Goal: Task Accomplishment & Management: Use online tool/utility

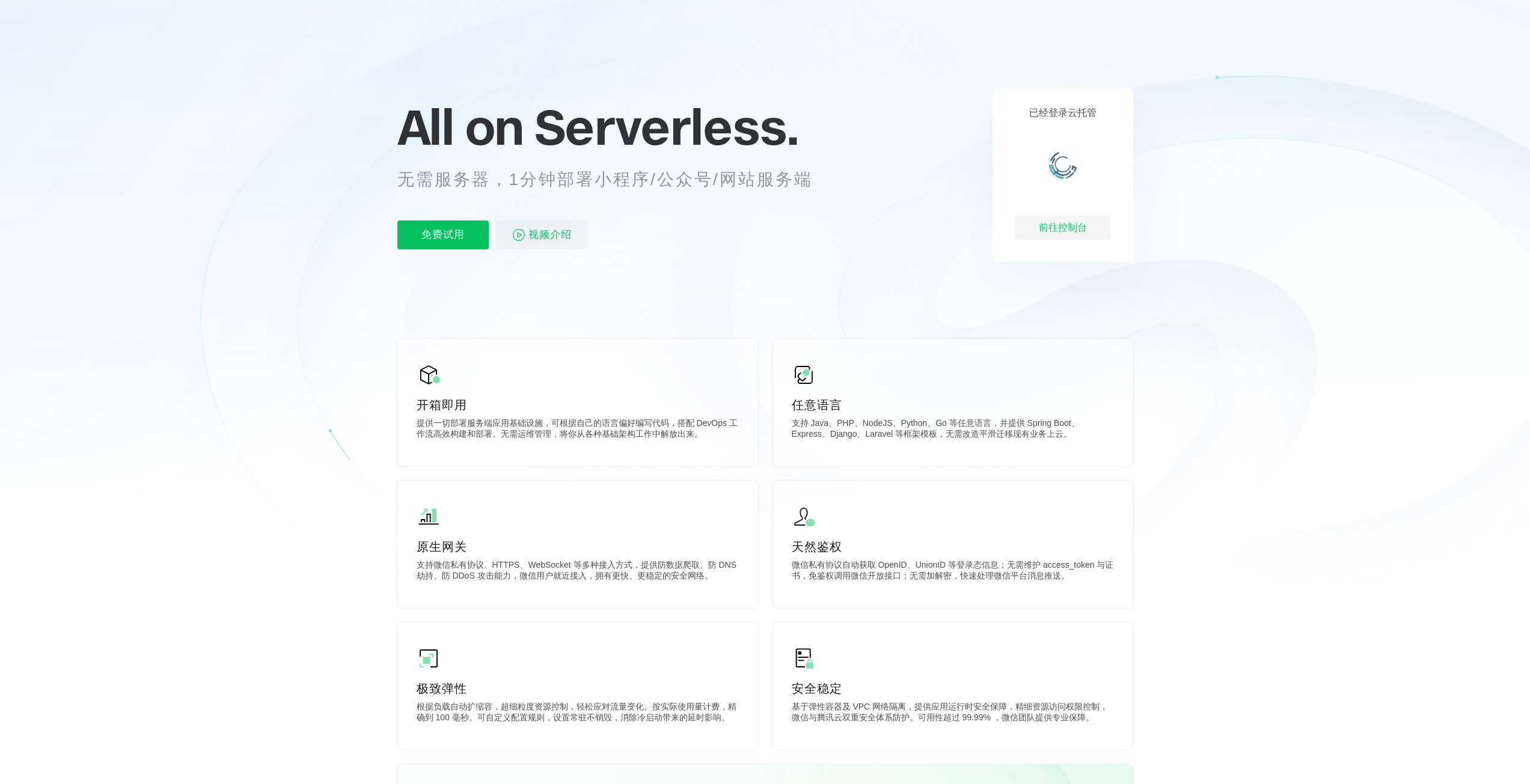
scroll to position [0, 2137]
click at [429, 242] on p "免费试用" at bounding box center [443, 235] width 91 height 29
drag, startPoint x: 527, startPoint y: 186, endPoint x: 790, endPoint y: 199, distance: 263.3
click at [792, 194] on div "All on Serverless. 无需服务器，1分钟部署小程序/公众号/网站服务端 免费试用 视频介绍" at bounding box center [619, 175] width 445 height 174
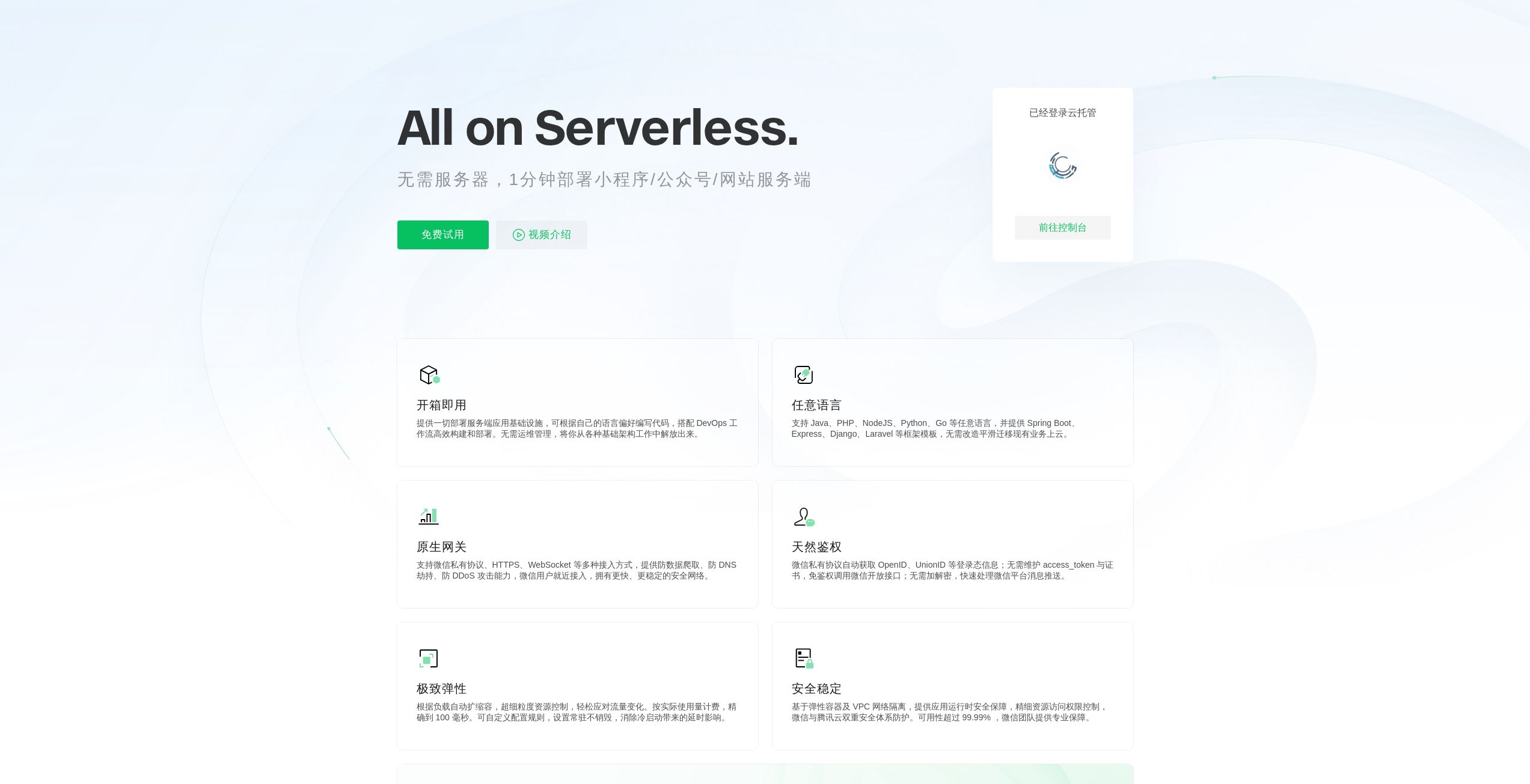
click at [731, 275] on icon at bounding box center [765, 264] width 1154 height 649
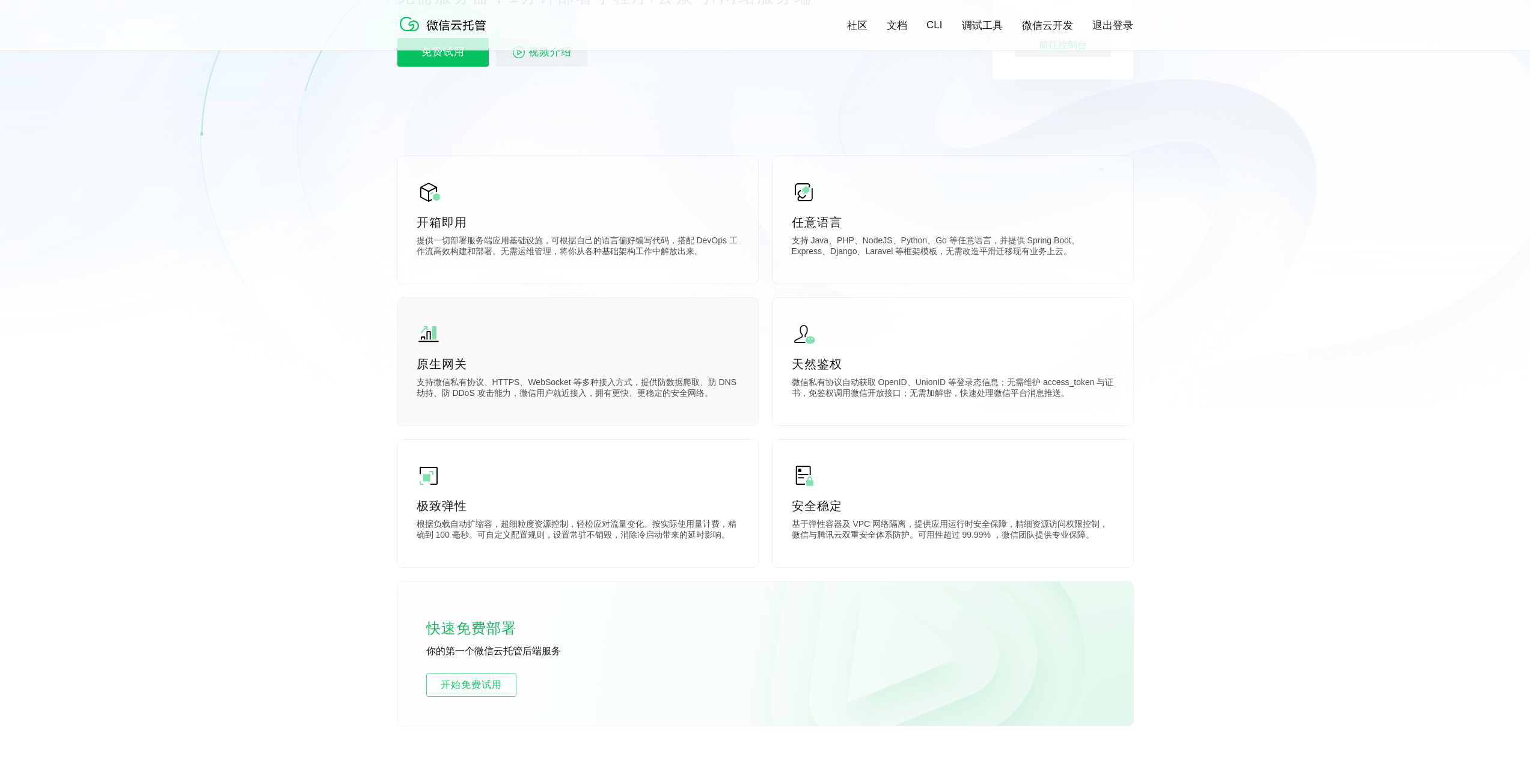
scroll to position [0, 0]
